Goal: Navigation & Orientation: Find specific page/section

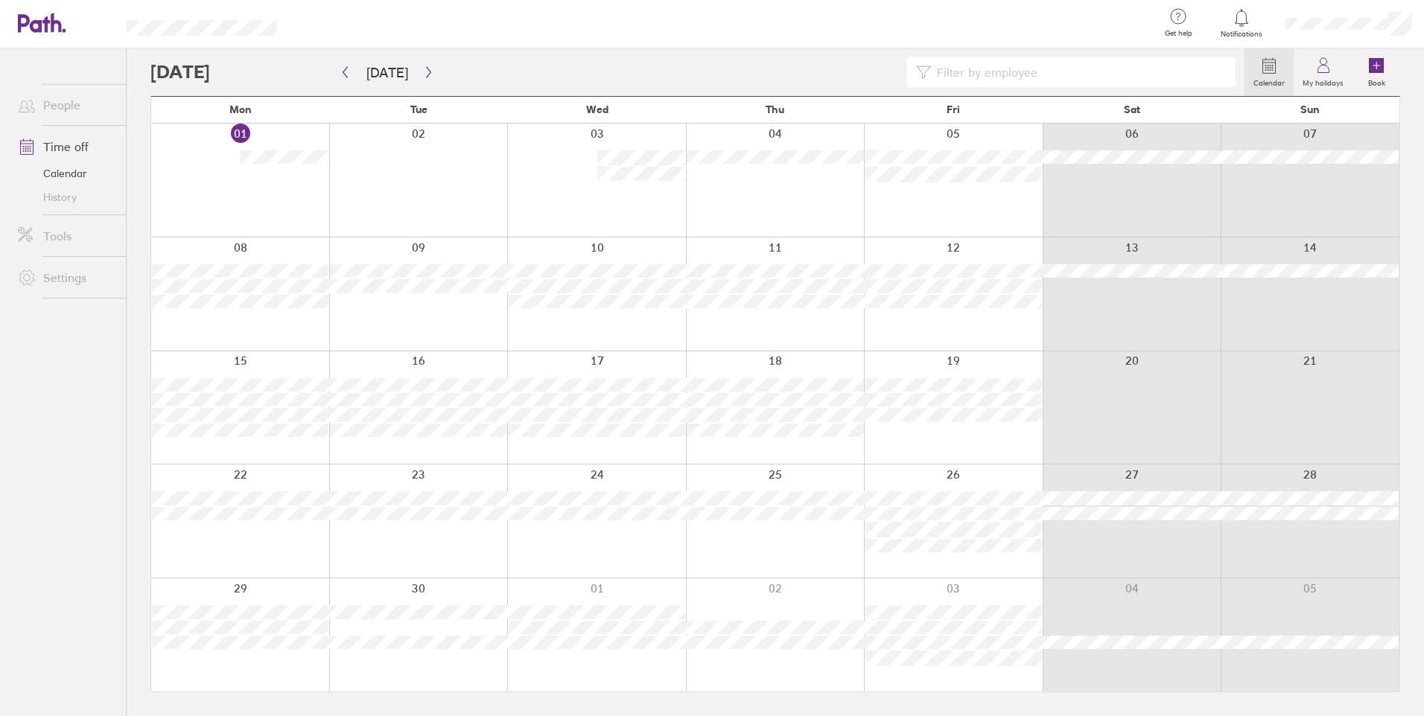
click at [71, 196] on link "History" at bounding box center [66, 197] width 120 height 24
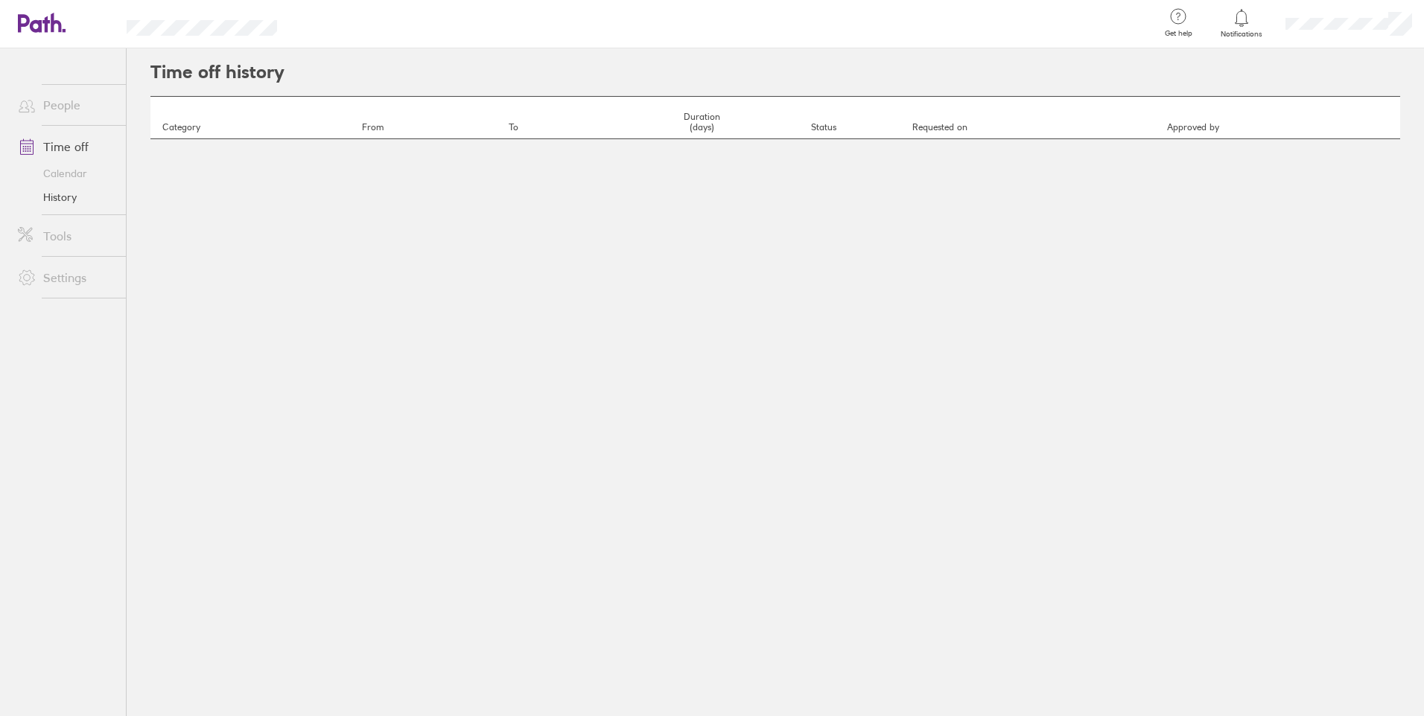
click at [96, 109] on link "People" at bounding box center [66, 105] width 120 height 30
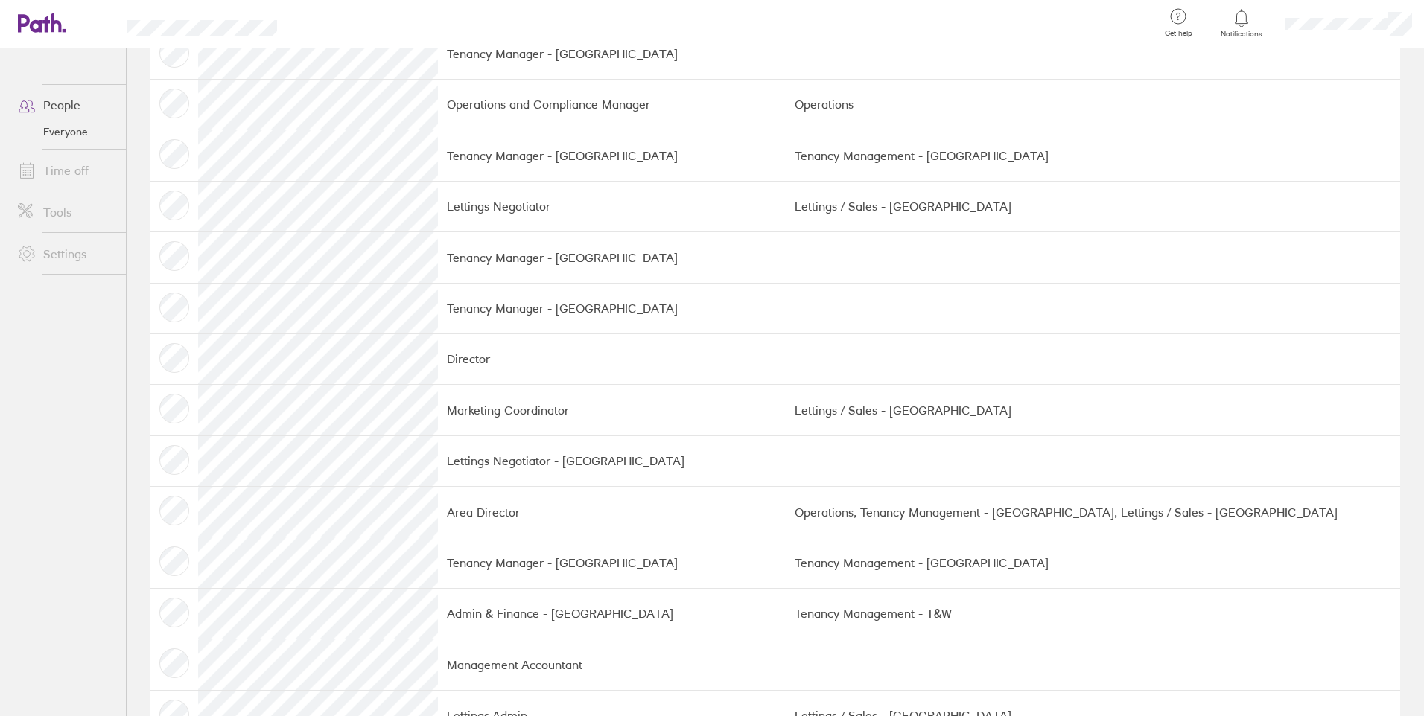
scroll to position [223, 0]
